Goal: Book appointment/travel/reservation

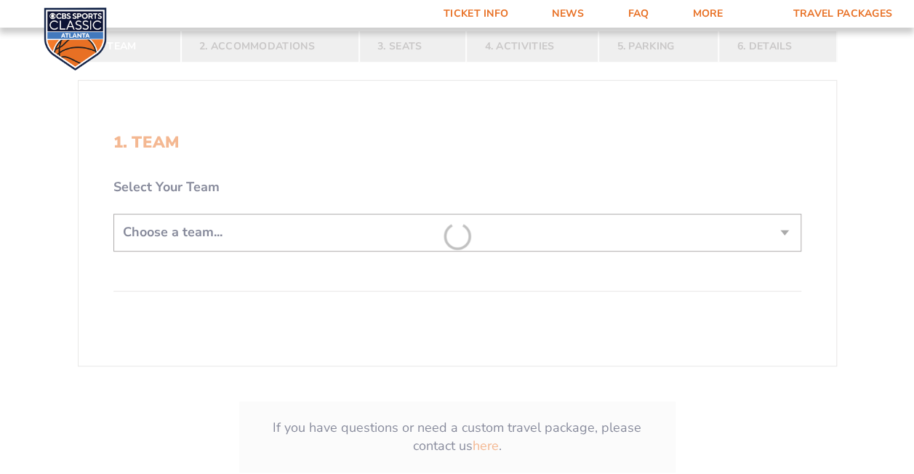
scroll to position [277, 0]
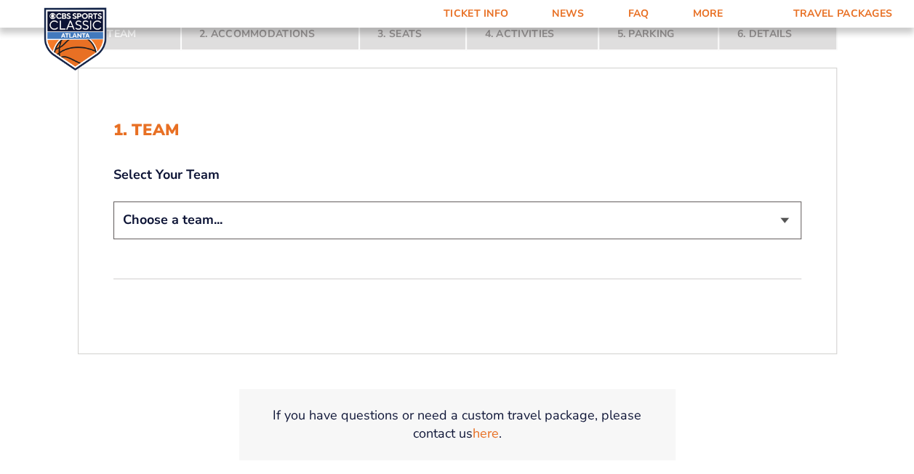
click at [785, 215] on select "Choose a team... [US_STATE] Wildcats [US_STATE] State Buckeyes [US_STATE] Tar H…" at bounding box center [457, 219] width 688 height 37
select select "12956"
click at [113, 201] on select "Choose a team... [US_STATE] Wildcats [US_STATE] State Buckeyes [US_STATE] Tar H…" at bounding box center [457, 219] width 688 height 37
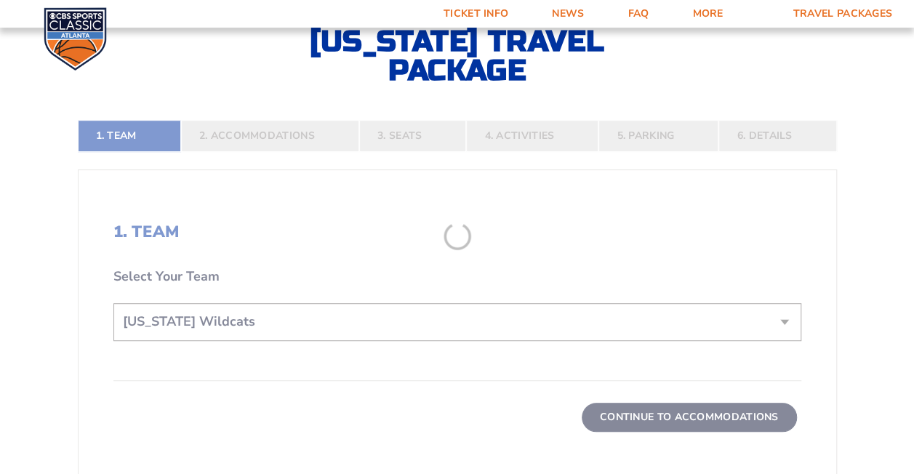
scroll to position [379, 0]
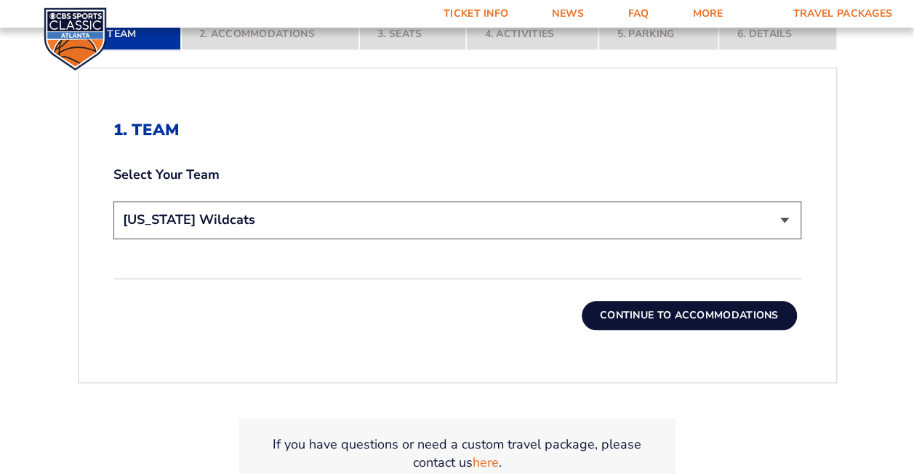
click at [724, 322] on button "Continue To Accommodations" at bounding box center [689, 315] width 215 height 29
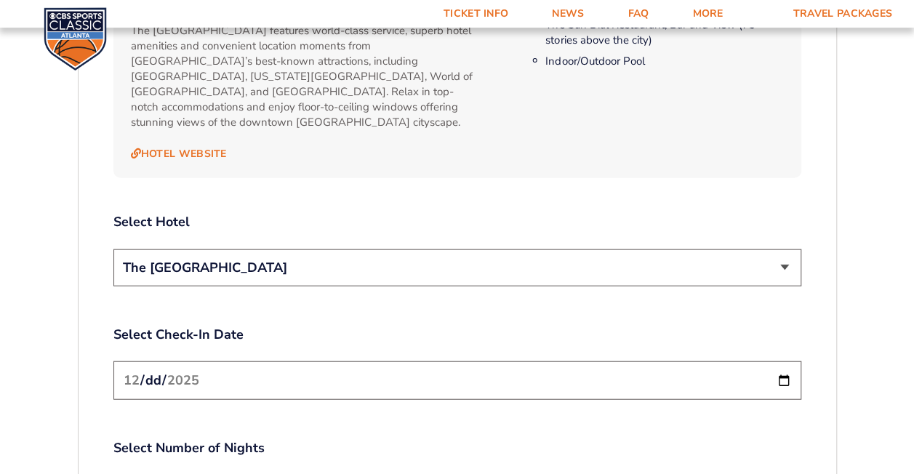
scroll to position [1574, 0]
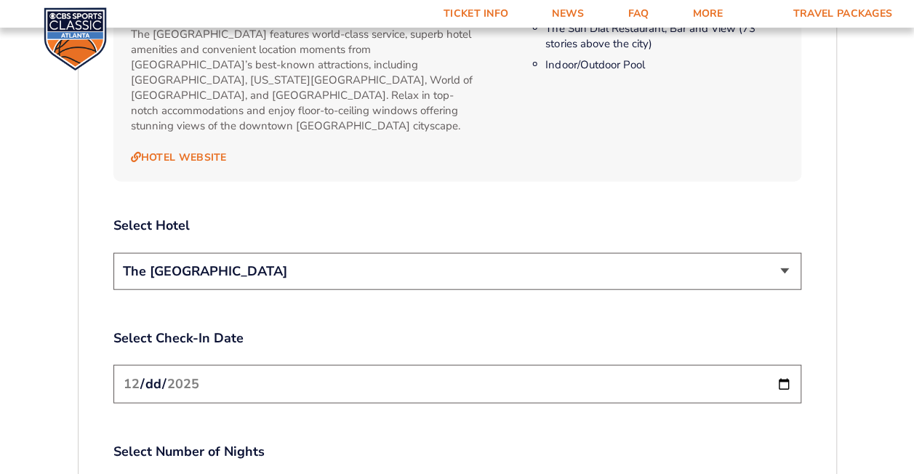
click at [780, 253] on select "The [GEOGRAPHIC_DATA]" at bounding box center [457, 271] width 688 height 37
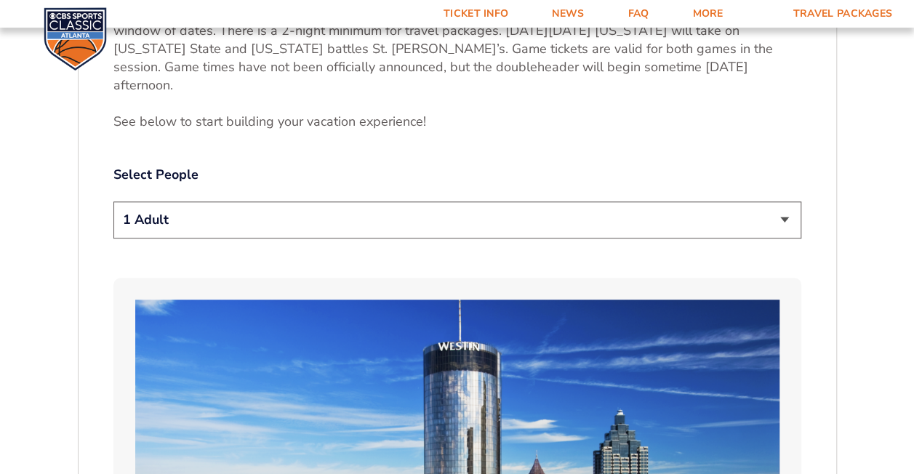
scroll to position [680, 0]
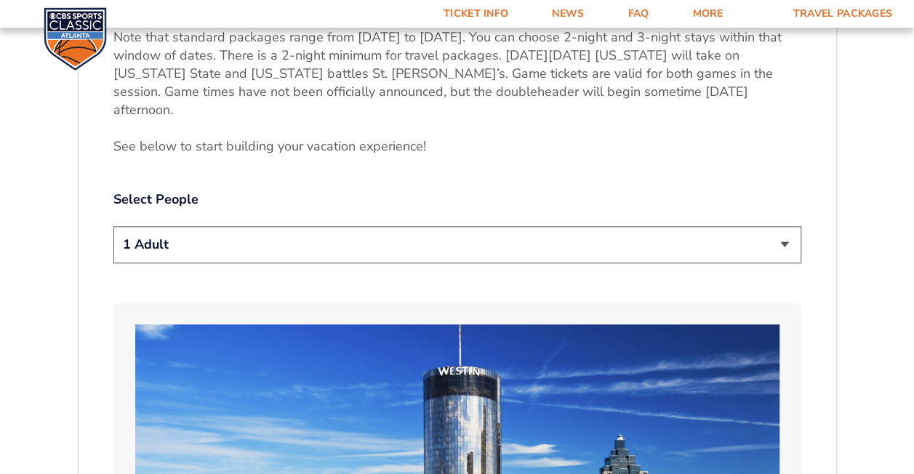
click at [790, 226] on select "1 Adult 2 Adults 3 Adults 4 Adults 2 Adults + 1 Child 2 Adults + 2 Children 2 A…" at bounding box center [457, 244] width 688 height 37
select select "4 Adults"
click at [113, 226] on select "1 Adult 2 Adults 3 Adults 4 Adults 2 Adults + 1 Child 2 Adults + 2 Children 2 A…" at bounding box center [457, 244] width 688 height 37
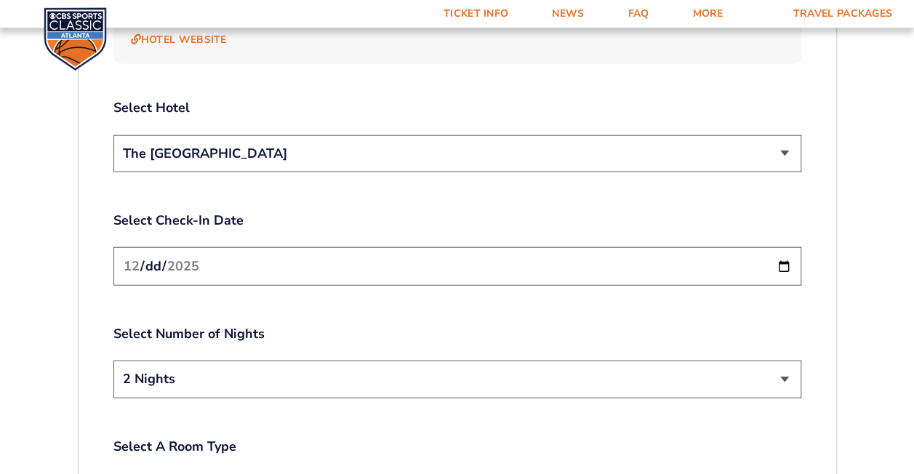
scroll to position [1703, 0]
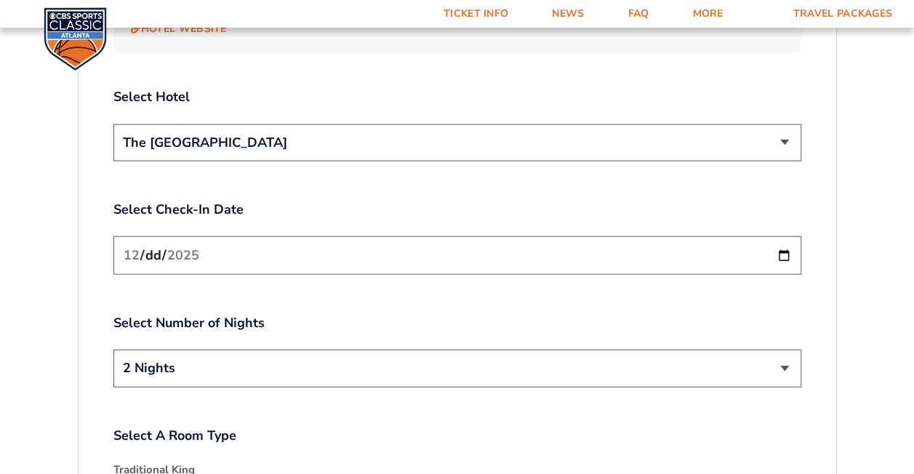
click at [783, 236] on input "[DATE]" at bounding box center [457, 255] width 688 height 39
type input "2025-12-20"
click at [775, 350] on select "2 Nights 3 Nights" at bounding box center [457, 368] width 688 height 37
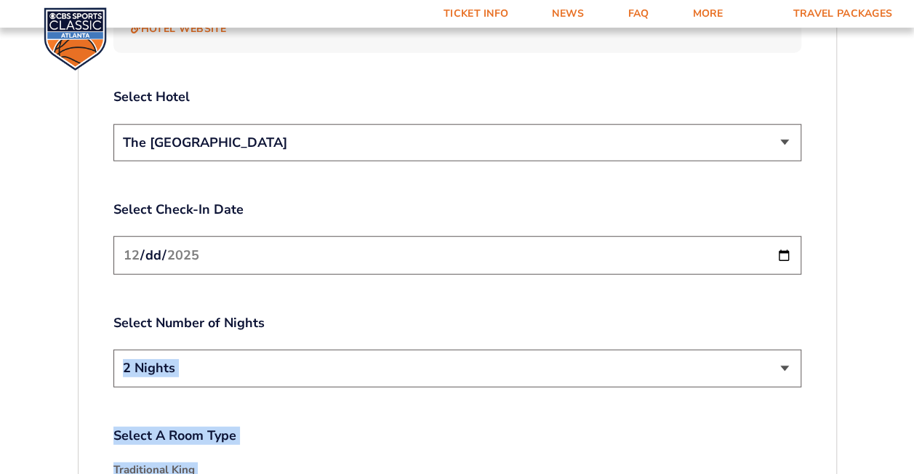
drag, startPoint x: 913, startPoint y: 281, endPoint x: 927, endPoint y: 331, distance: 51.5
click at [520, 350] on select "2 Nights 3 Nights" at bounding box center [457, 368] width 688 height 37
click at [477, 462] on h4 "Traditional King" at bounding box center [457, 469] width 688 height 15
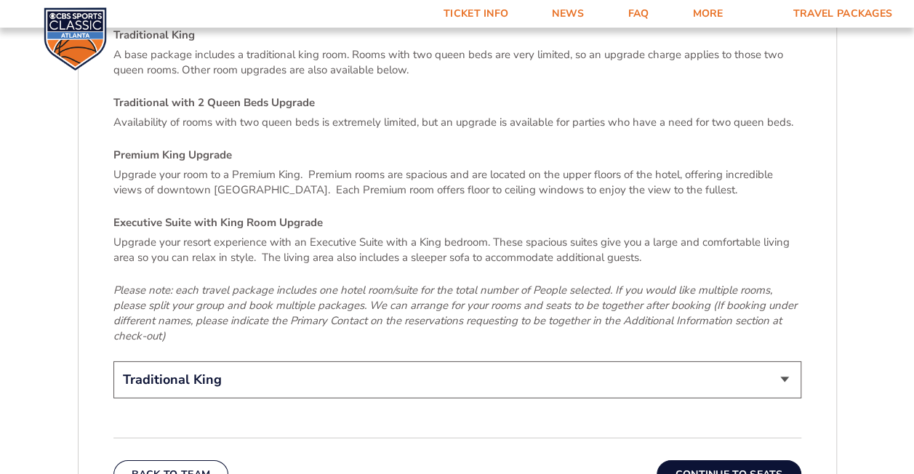
scroll to position [2230, 0]
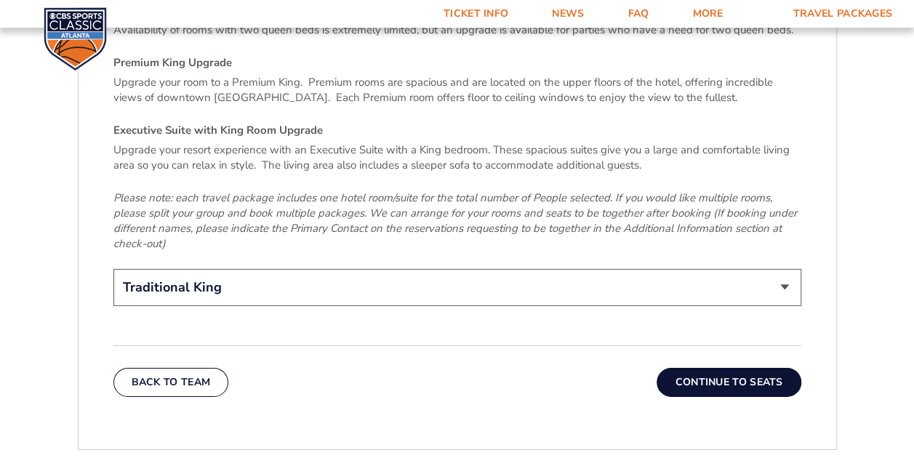
click at [697, 269] on select "Traditional King Traditional with 2 Queen Beds Upgrade (+$95 per night) Premium…" at bounding box center [457, 287] width 688 height 37
select select "Traditional with 2 Queen Beds Upgrade"
click at [113, 269] on select "Traditional King Traditional with 2 Queen Beds Upgrade (+$95 per night) Premium…" at bounding box center [457, 287] width 688 height 37
click at [732, 368] on button "Continue To Seats" at bounding box center [729, 382] width 144 height 29
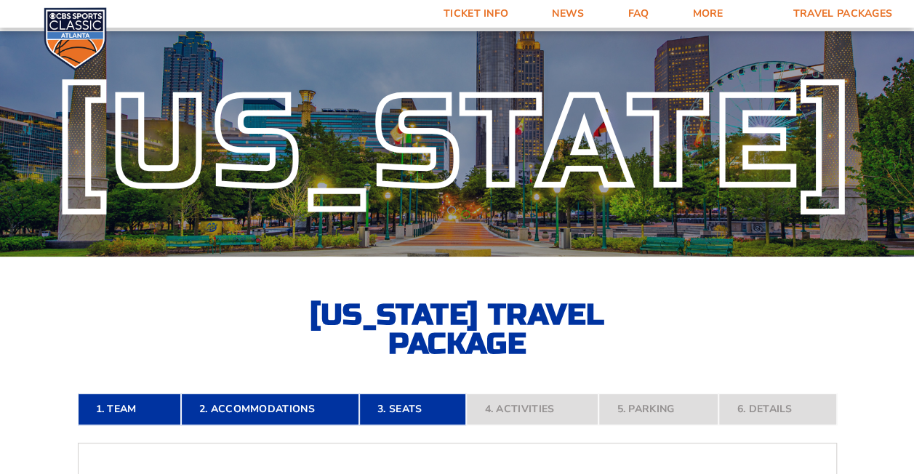
scroll to position [0, 0]
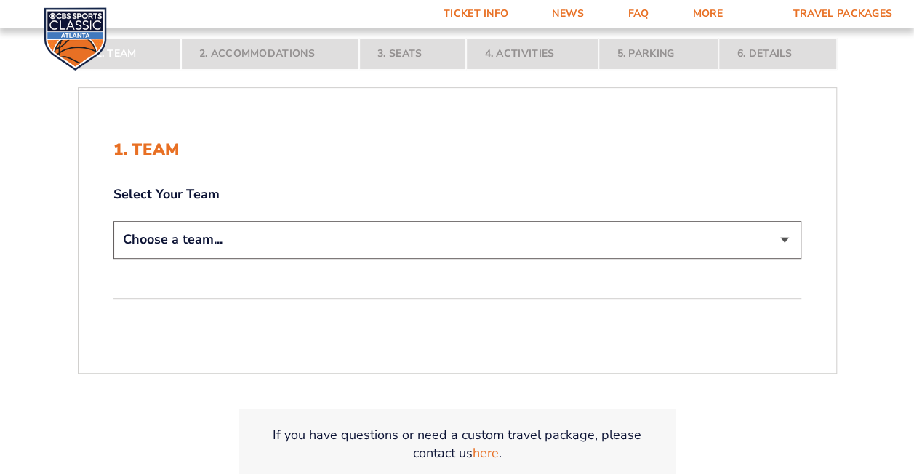
scroll to position [285, 0]
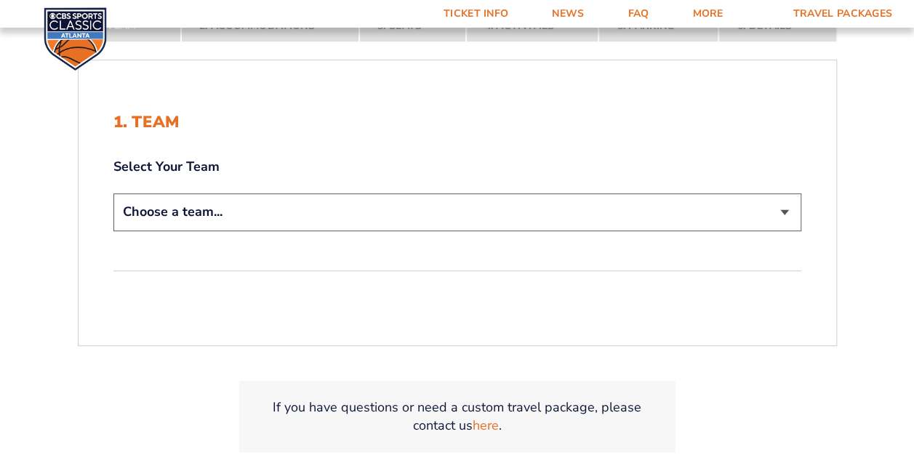
drag, startPoint x: 770, startPoint y: 209, endPoint x: 762, endPoint y: 209, distance: 8.0
click at [769, 209] on select "Choose a team... [US_STATE] Wildcats [US_STATE] State Buckeyes [US_STATE] Tar H…" at bounding box center [457, 211] width 688 height 37
select select "12956"
click at [113, 193] on select "Choose a team... [US_STATE] Wildcats [US_STATE] State Buckeyes [US_STATE] Tar H…" at bounding box center [457, 211] width 688 height 37
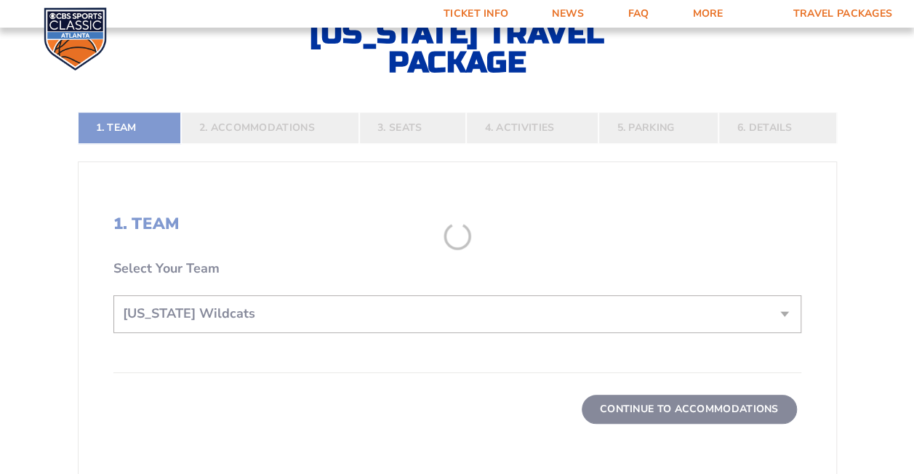
scroll to position [387, 0]
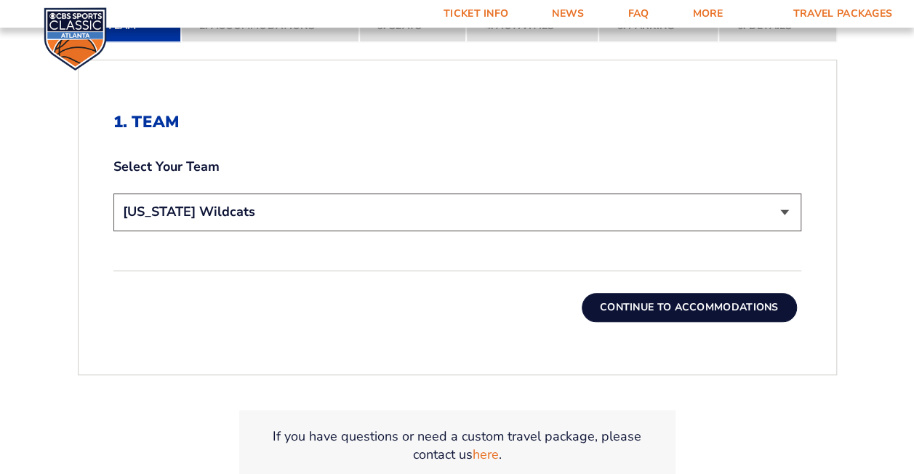
click at [657, 308] on button "Continue To Accommodations" at bounding box center [689, 307] width 215 height 29
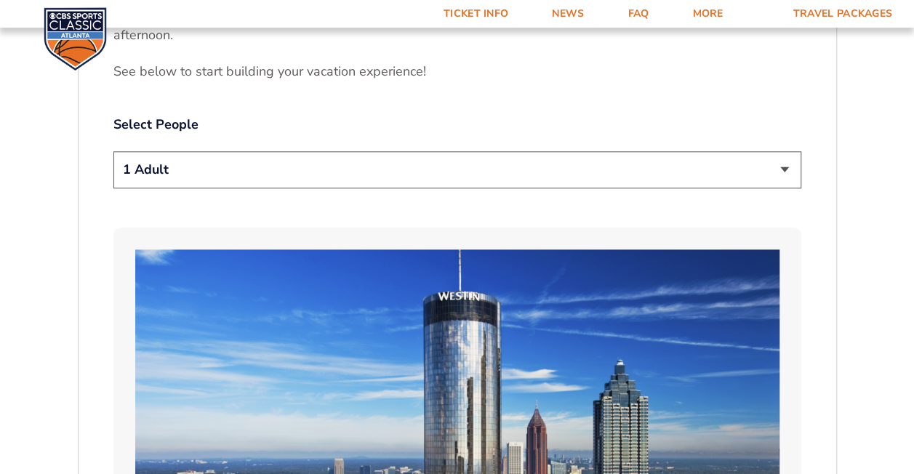
scroll to position [748, 0]
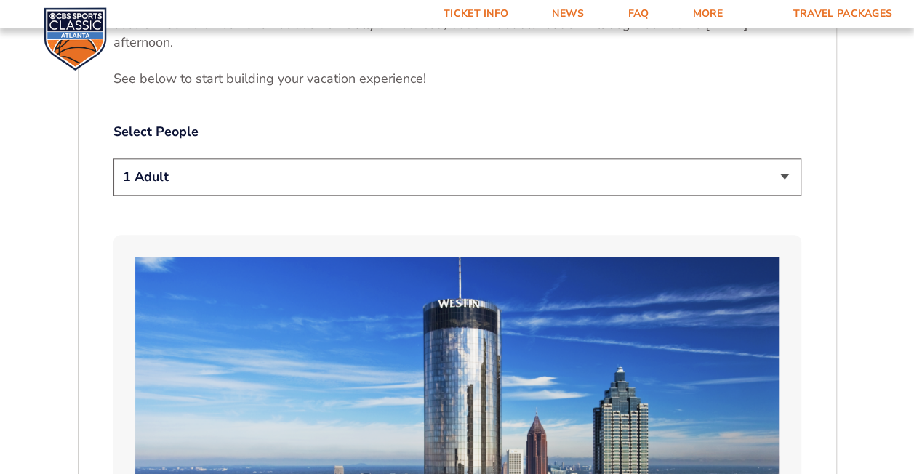
click at [778, 159] on select "1 Adult 2 Adults 3 Adults 4 Adults 2 Adults + 1 Child 2 Adults + 2 Children 2 A…" at bounding box center [457, 177] width 688 height 37
select select "4 Adults"
click at [113, 159] on select "1 Adult 2 Adults 3 Adults 4 Adults 2 Adults + 1 Child 2 Adults + 2 Children 2 A…" at bounding box center [457, 177] width 688 height 37
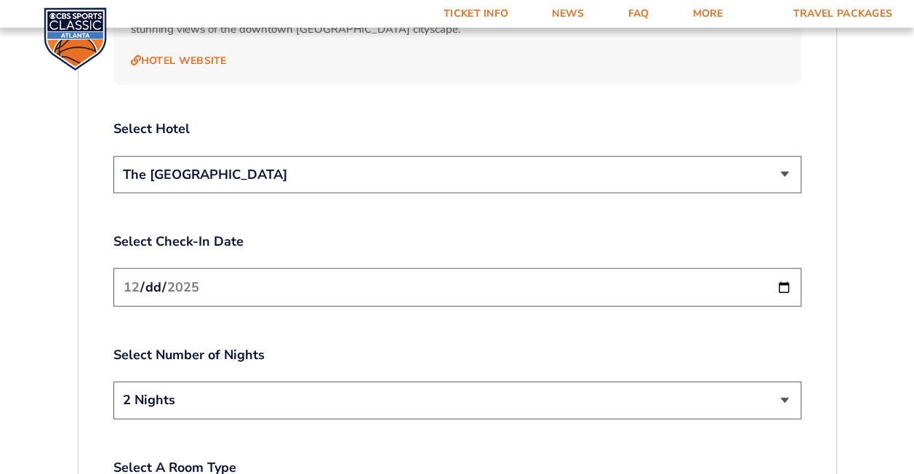
scroll to position [1681, 0]
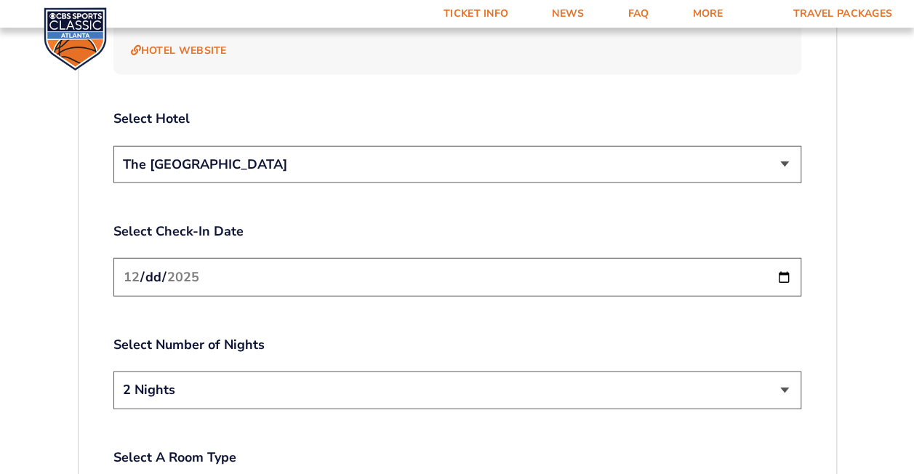
click at [761, 146] on select "The [GEOGRAPHIC_DATA]" at bounding box center [457, 164] width 688 height 37
click at [858, 124] on div "1. Team 2. Accommodations 3. Seats 4. Activities 5. Parking 6. Details 1. Team …" at bounding box center [457, 13] width 829 height 2665
